Goal: Task Accomplishment & Management: Use online tool/utility

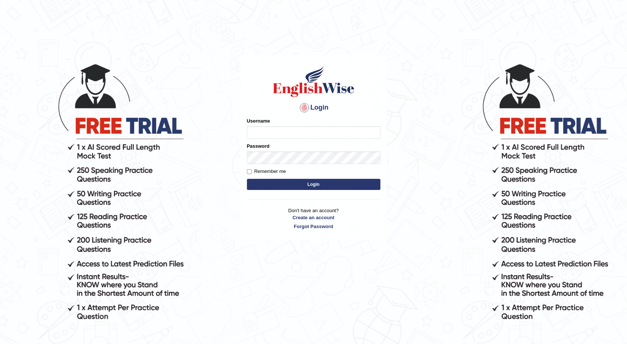
type input "[PERSON_NAME]"
click at [265, 184] on button "Login" at bounding box center [313, 184] width 133 height 11
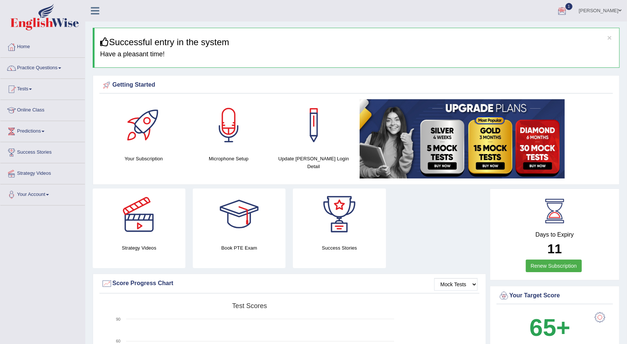
click at [568, 16] on div at bounding box center [561, 11] width 11 height 11
click at [490, 33] on link "PEW4 Sep 25, 2025 Exam evaluated" at bounding box center [517, 34] width 102 height 16
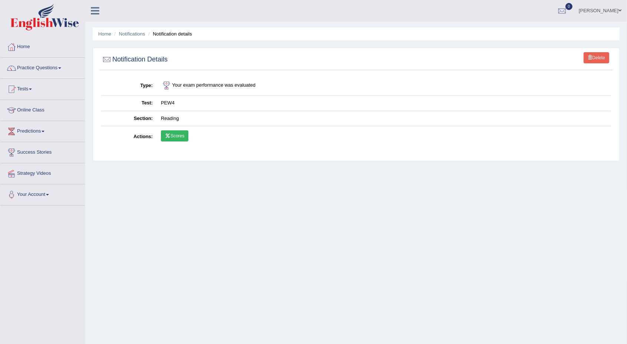
click at [170, 140] on link "Scores" at bounding box center [174, 135] width 27 height 11
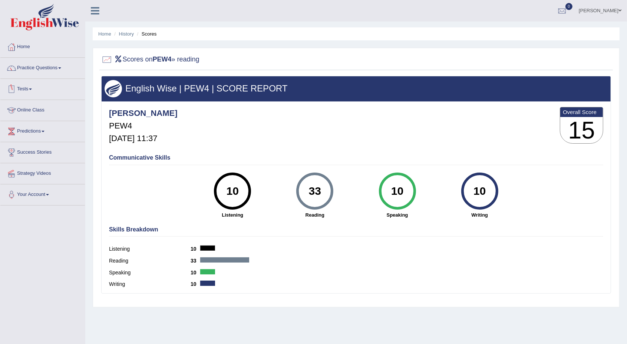
click at [34, 86] on link "Tests" at bounding box center [42, 88] width 85 height 19
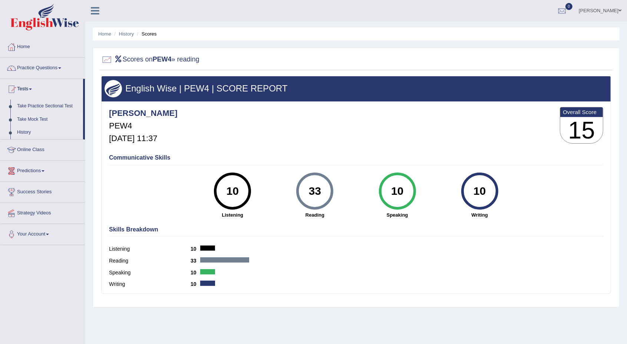
click at [41, 118] on link "Take Mock Test" at bounding box center [48, 119] width 69 height 13
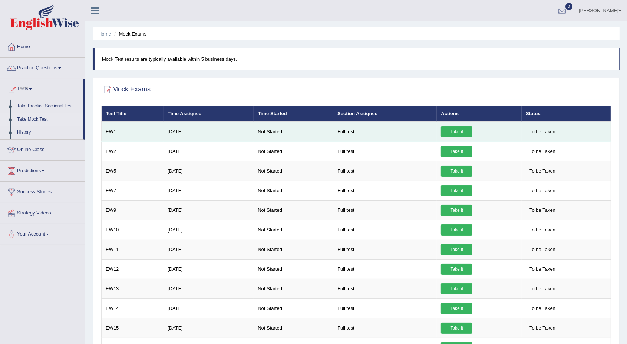
click at [453, 132] on link "Take it" at bounding box center [457, 131] width 32 height 11
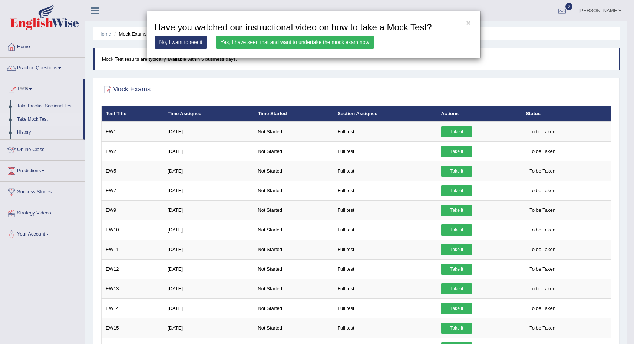
click at [333, 43] on link "Yes, I have seen that and want to undertake the mock exam now" at bounding box center [295, 42] width 158 height 13
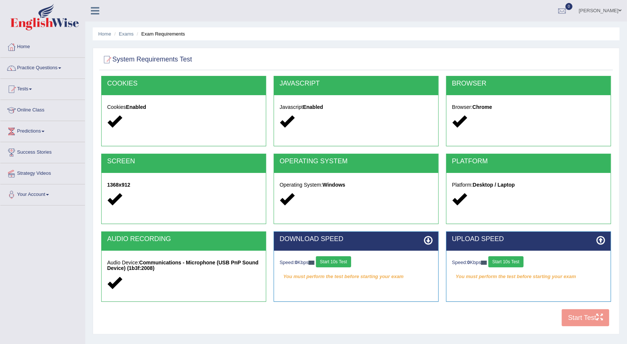
click at [339, 260] on button "Start 10s Test" at bounding box center [333, 262] width 35 height 11
click at [509, 261] on button "Start 10s Test" at bounding box center [505, 262] width 35 height 11
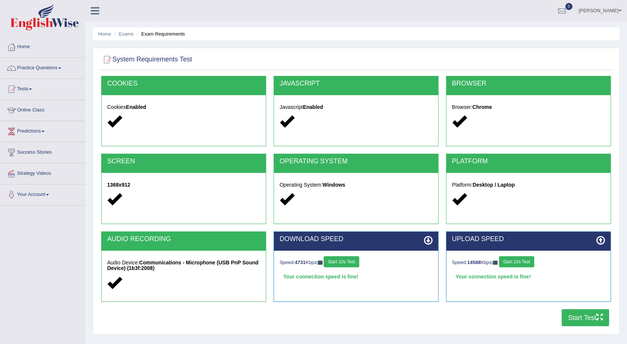
click at [582, 316] on button "Start Test" at bounding box center [585, 318] width 47 height 17
